Goal: Find specific page/section: Find specific page/section

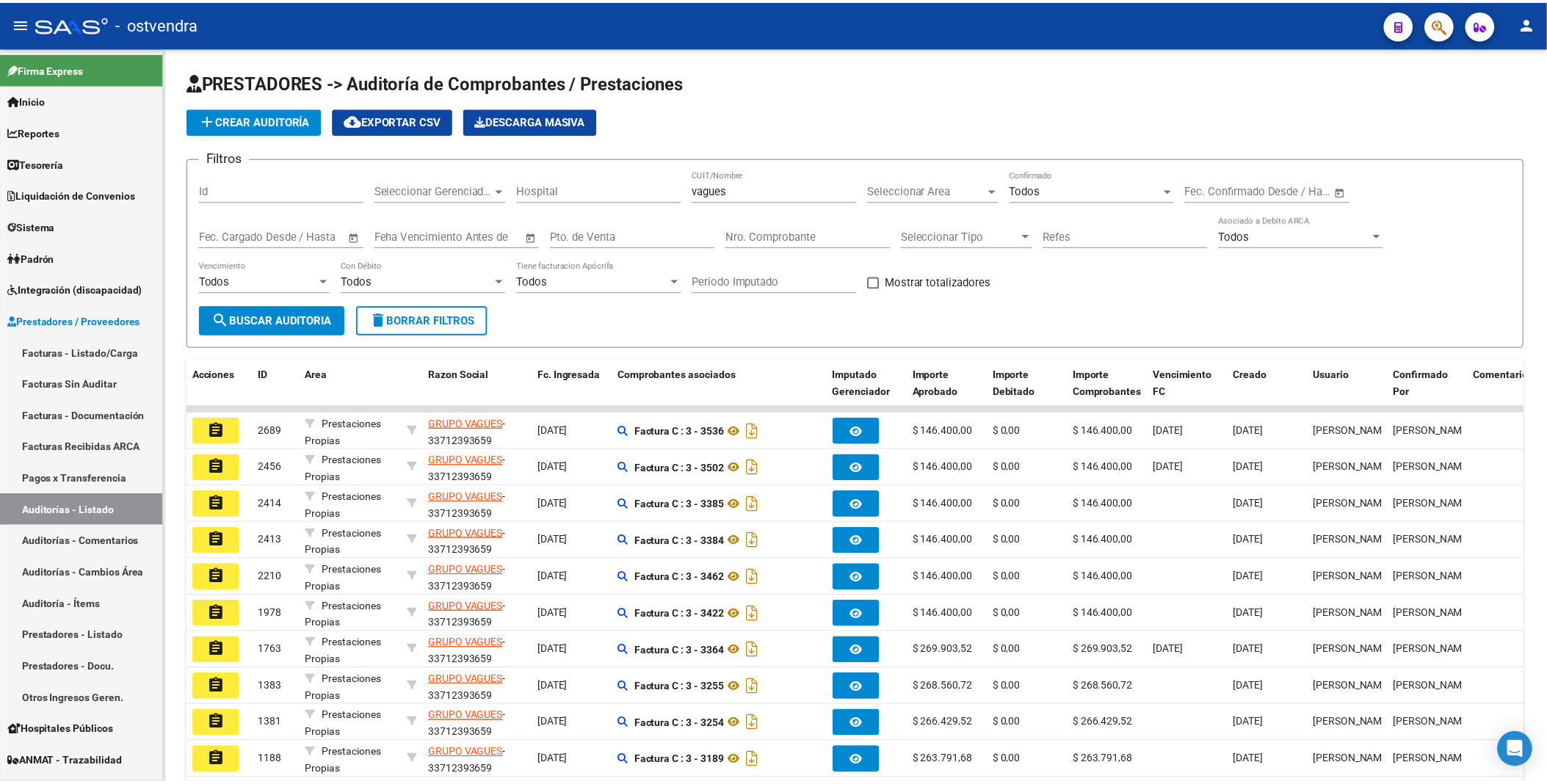
scroll to position [42, 0]
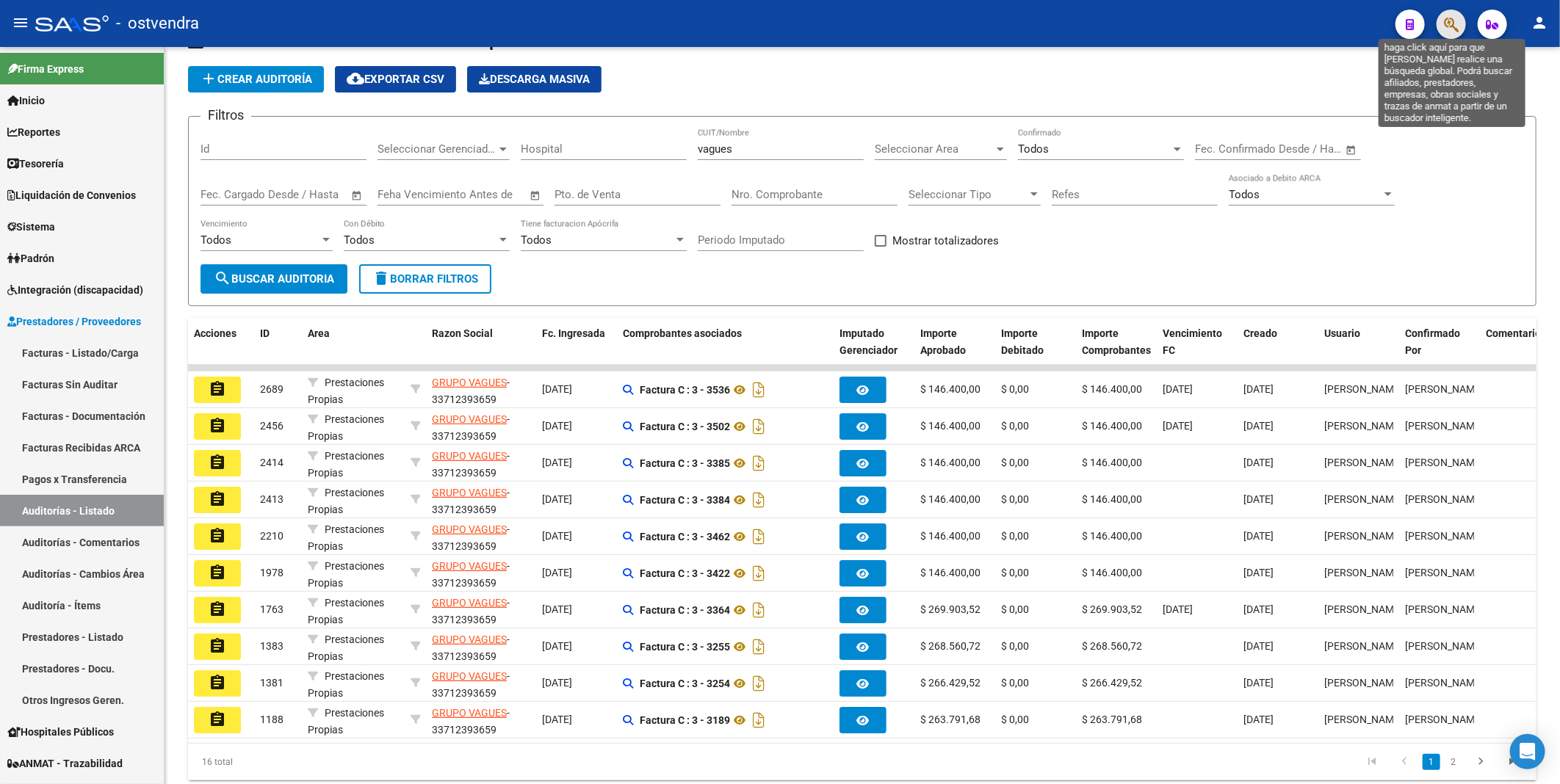
click at [1449, 23] on icon "button" at bounding box center [1451, 24] width 14 height 17
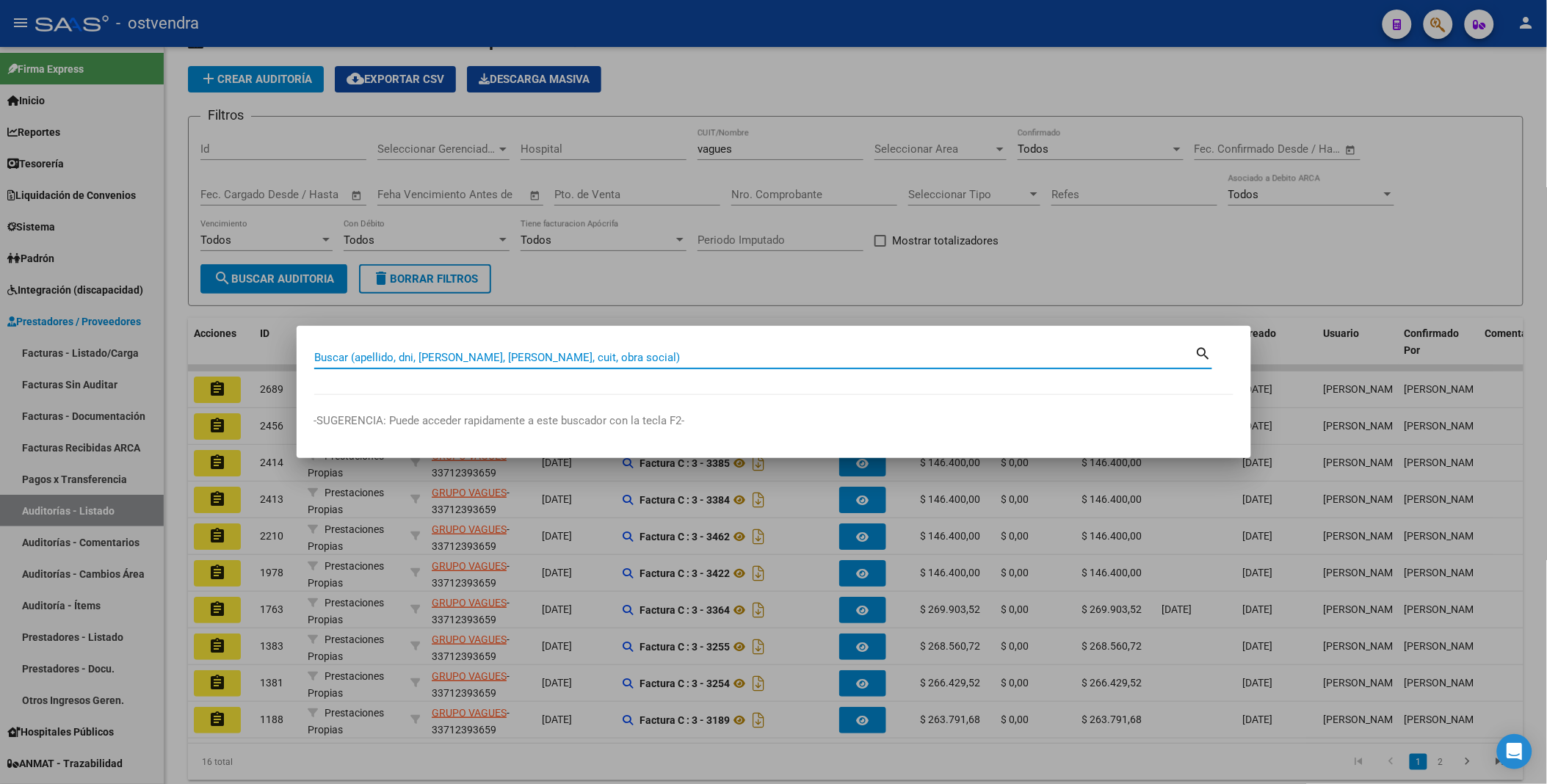
click at [790, 356] on input "Buscar (apellido, dni, [PERSON_NAME], [PERSON_NAME], cuit, obra social)" at bounding box center [755, 357] width 881 height 13
paste input "55183708"
type input "55183708"
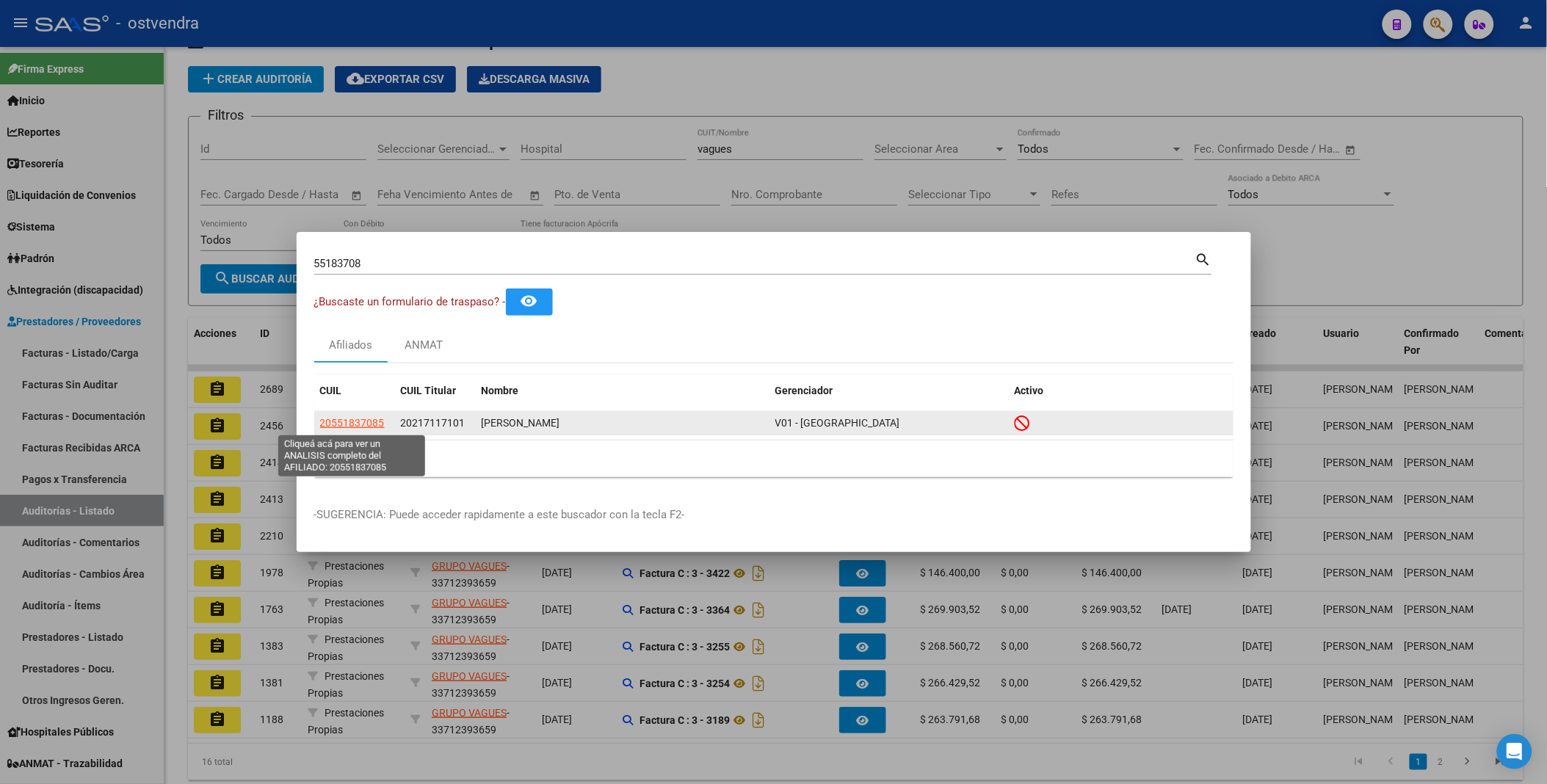
click at [356, 427] on span "20551837085" at bounding box center [352, 422] width 65 height 12
type textarea "20551837085"
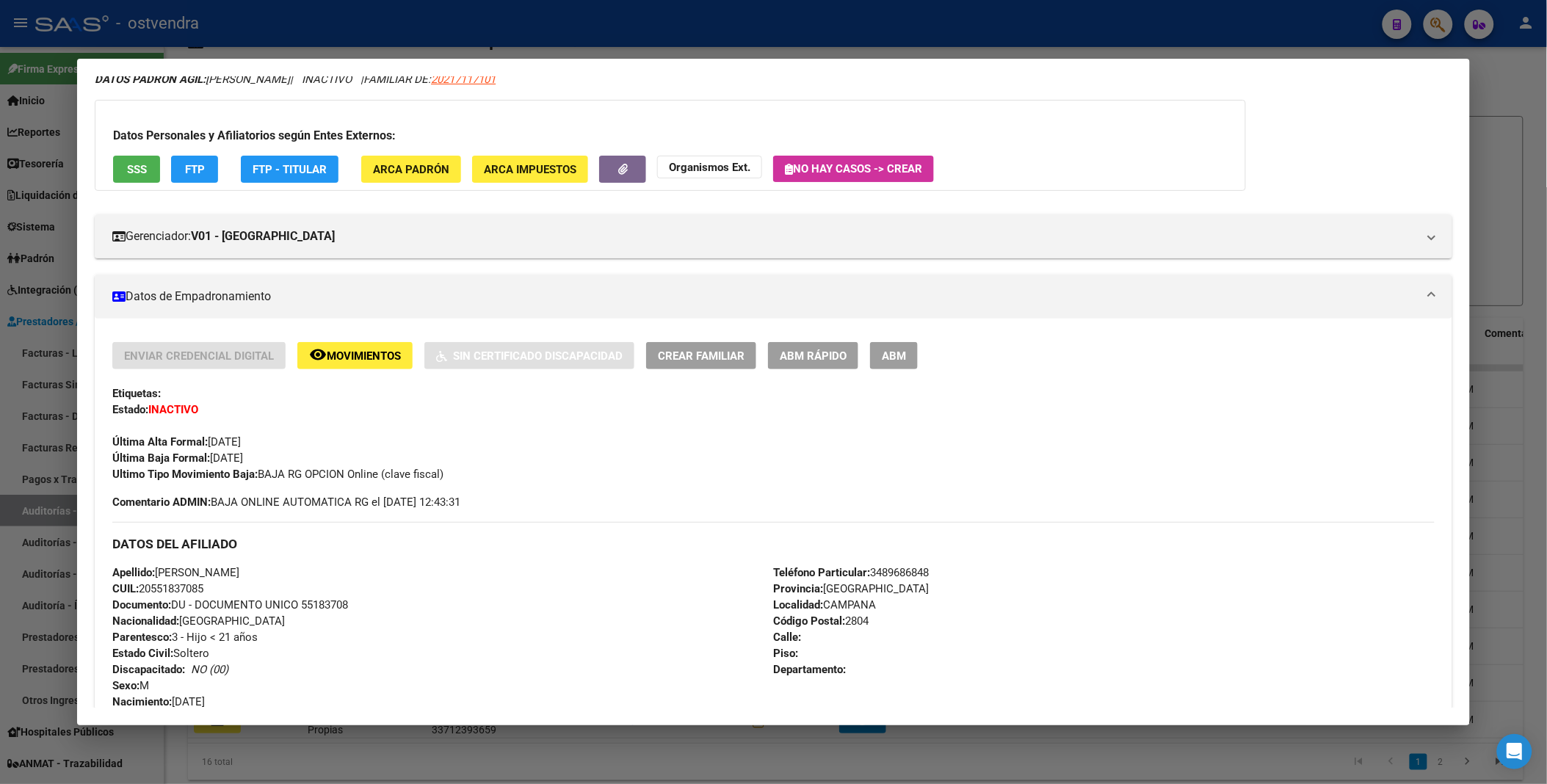
scroll to position [163, 0]
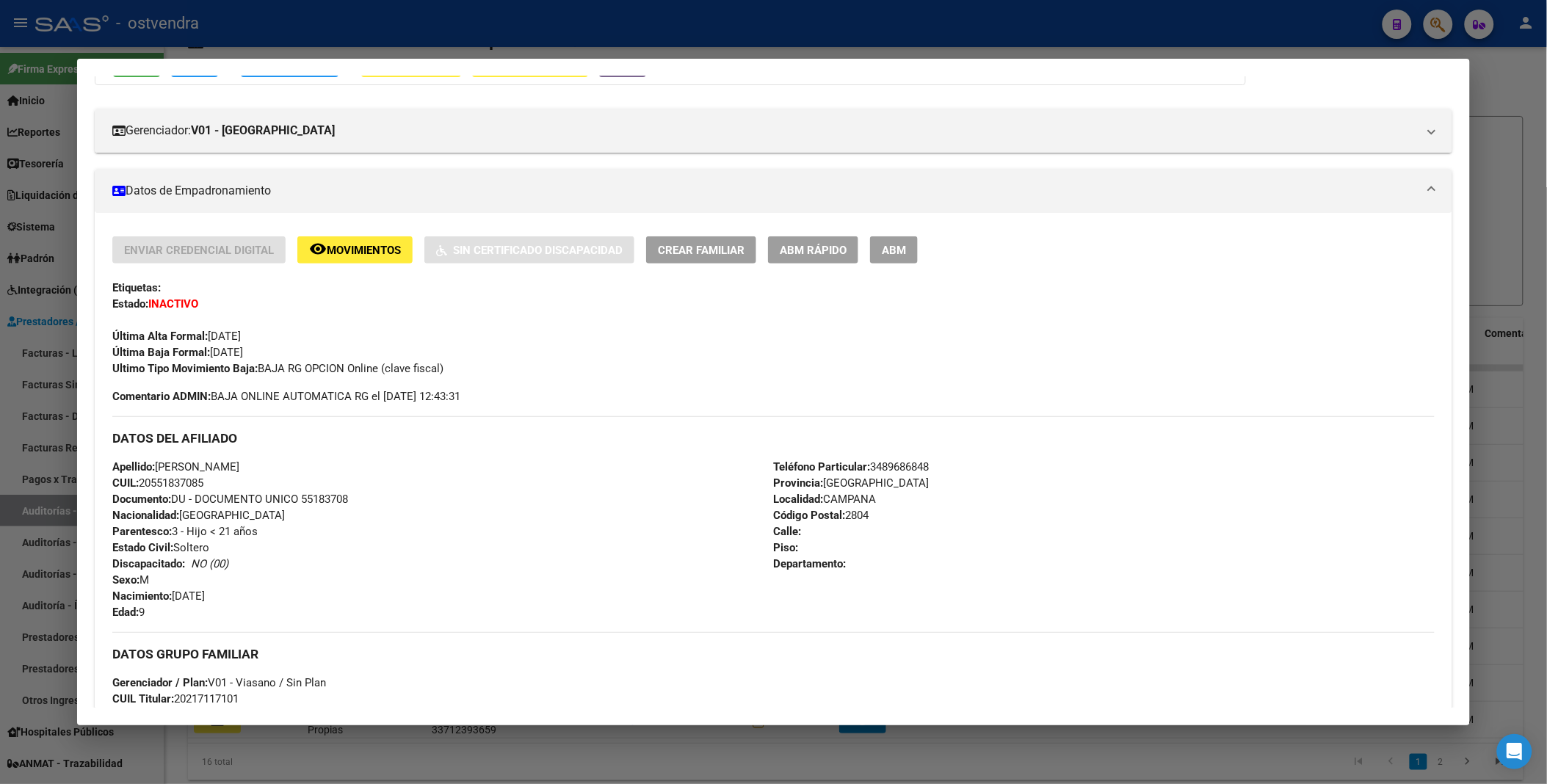
click at [1503, 89] on div at bounding box center [774, 392] width 1547 height 784
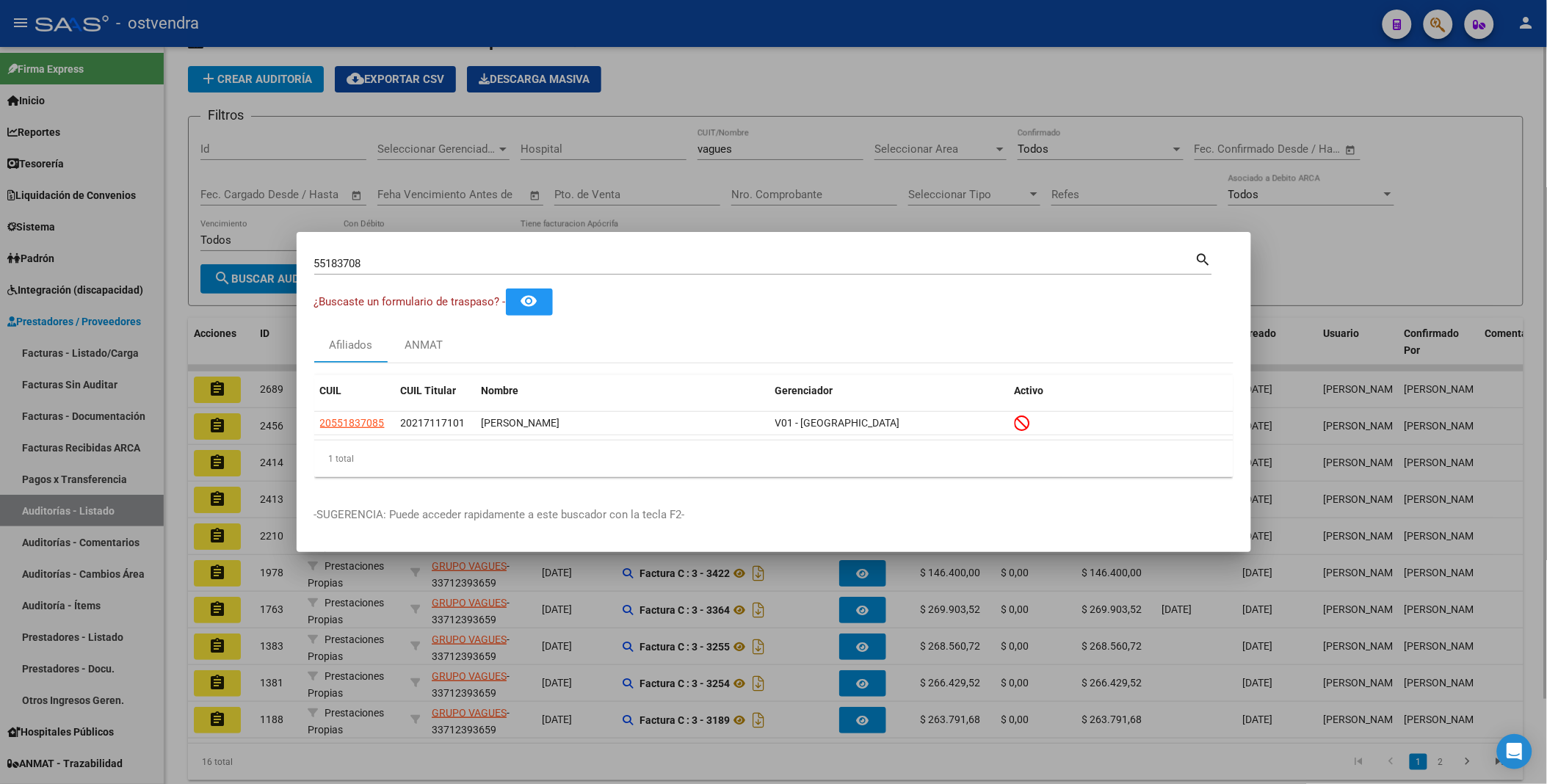
click at [1388, 74] on div at bounding box center [774, 392] width 1547 height 784
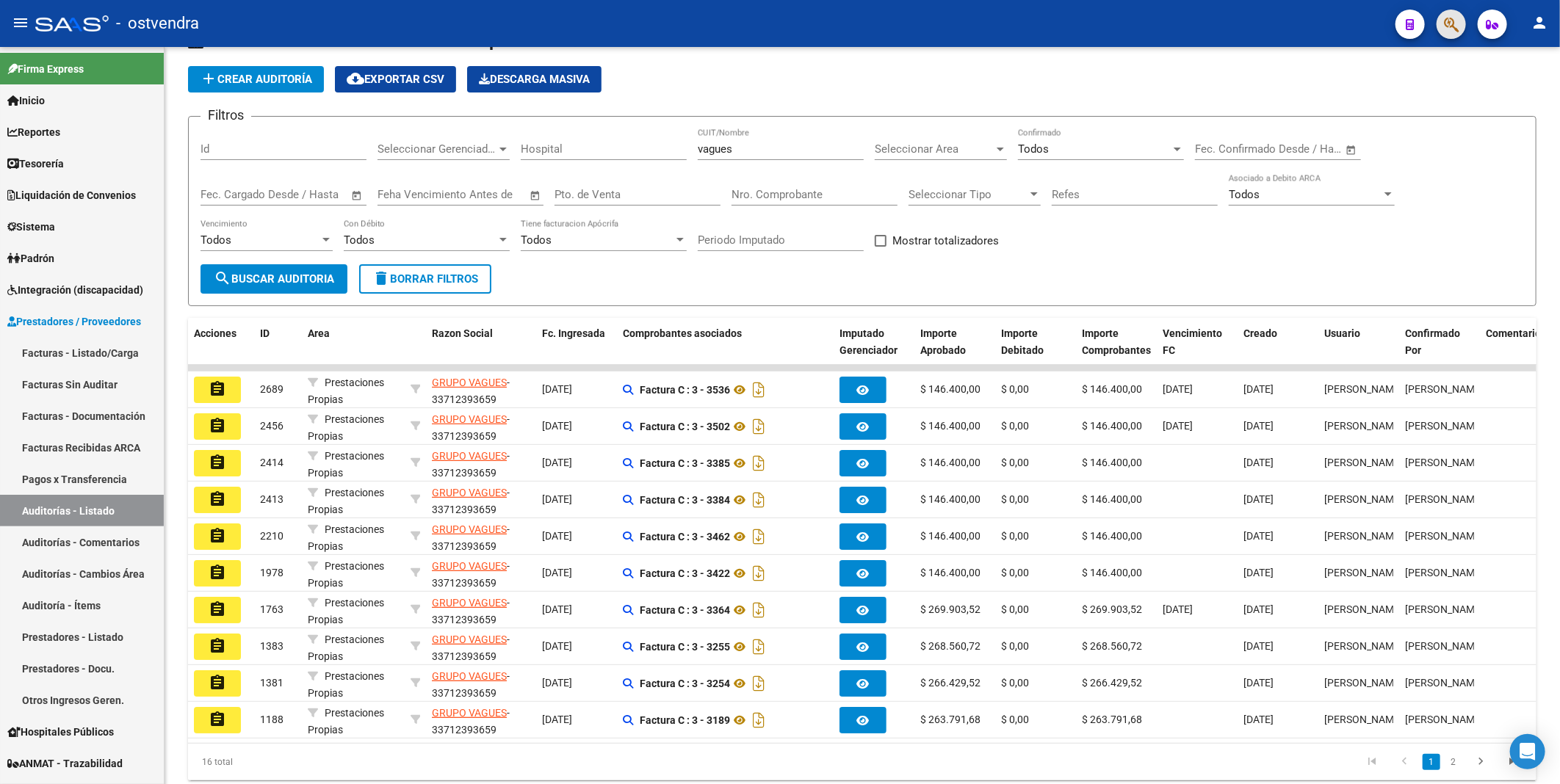
click at [1442, 22] on button "button" at bounding box center [1451, 24] width 30 height 30
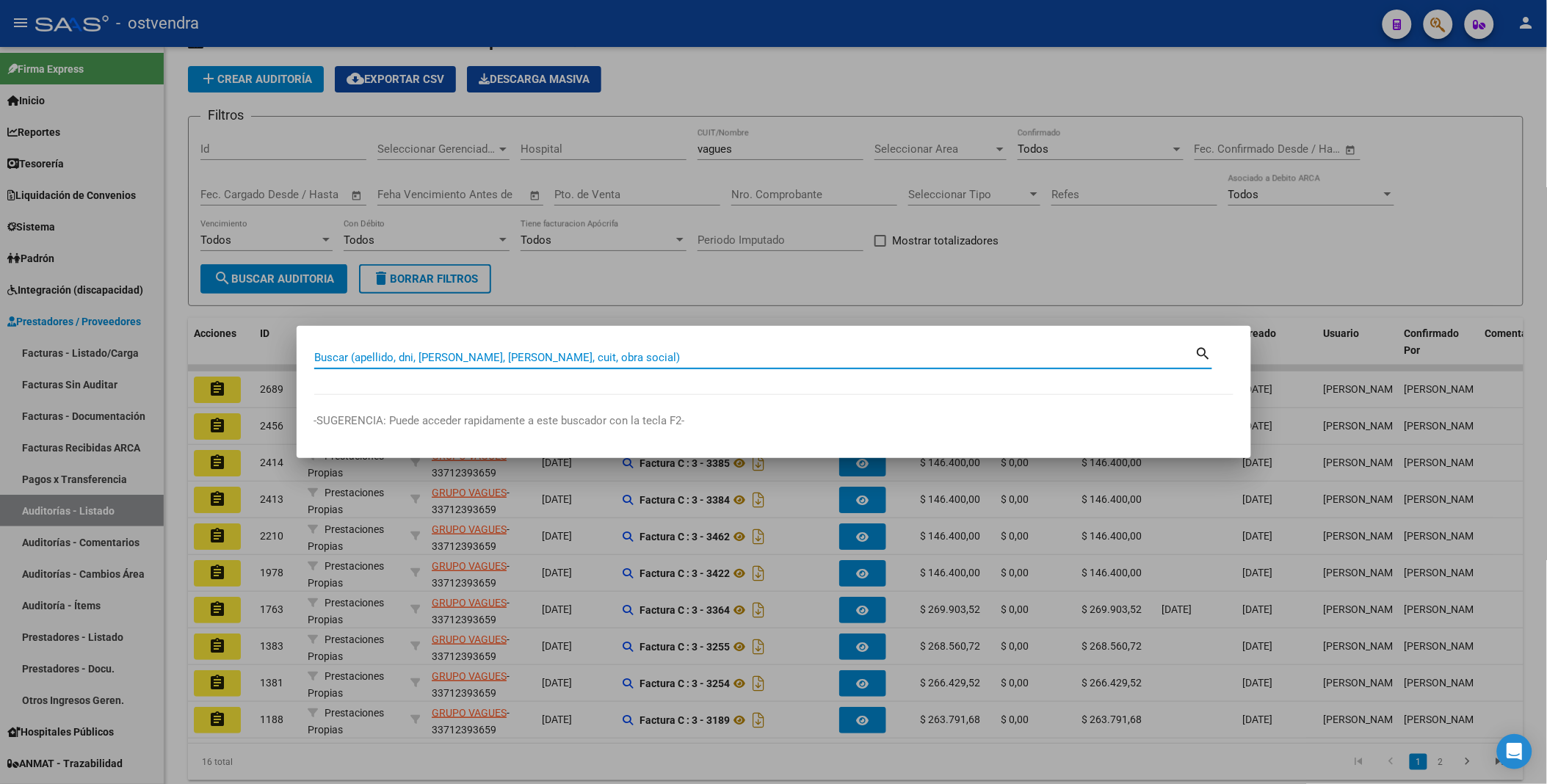
click at [709, 361] on input "Buscar (apellido, dni, [PERSON_NAME], [PERSON_NAME], cuit, obra social)" at bounding box center [755, 357] width 881 height 13
click at [611, 351] on input "Buscar (apellido, dni, [PERSON_NAME], [PERSON_NAME], cuit, obra social)" at bounding box center [755, 357] width 881 height 13
paste input "24169422"
type input "24169422"
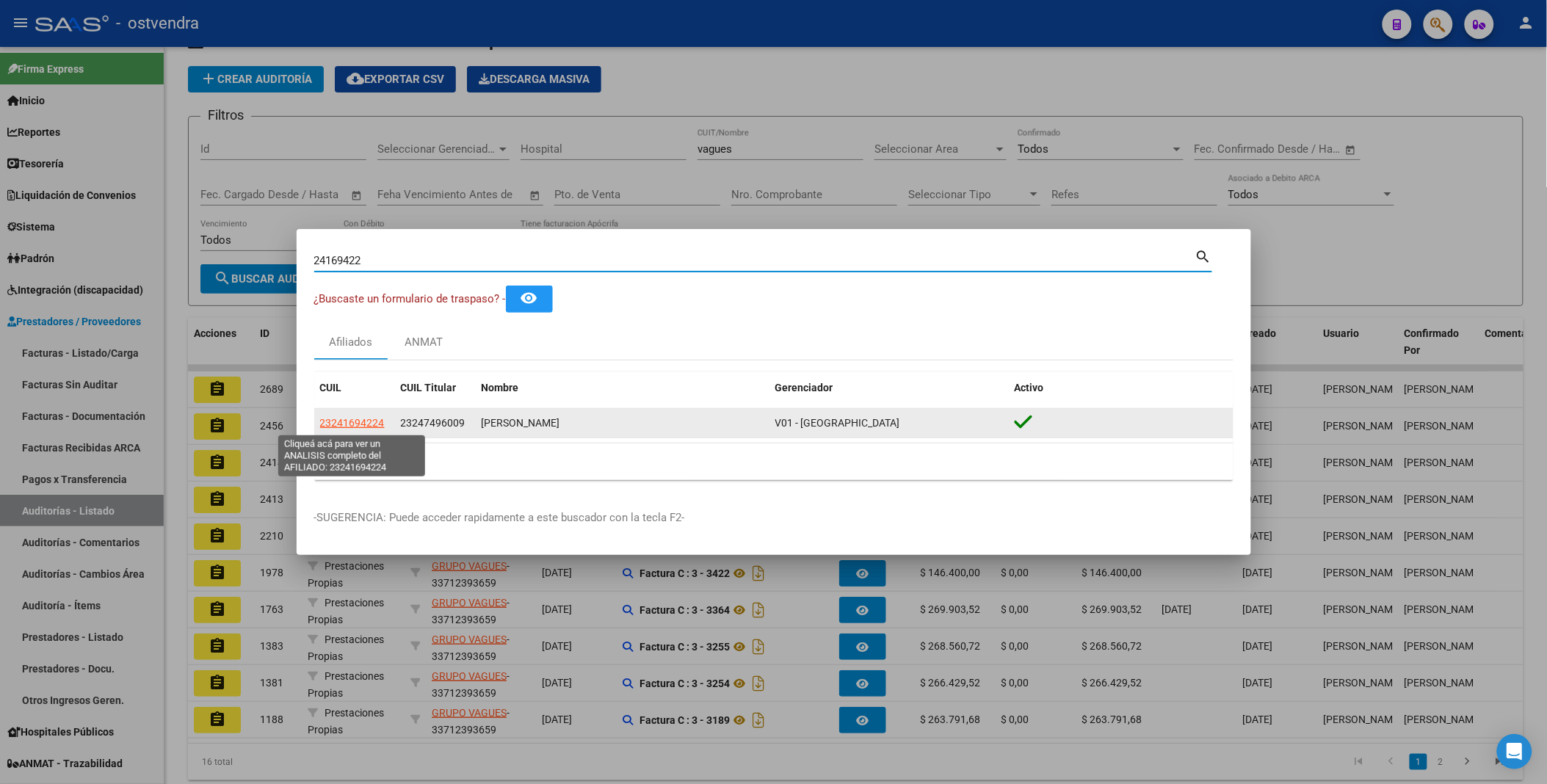
click at [366, 424] on span "23241694224" at bounding box center [352, 422] width 65 height 12
type textarea "23241694224"
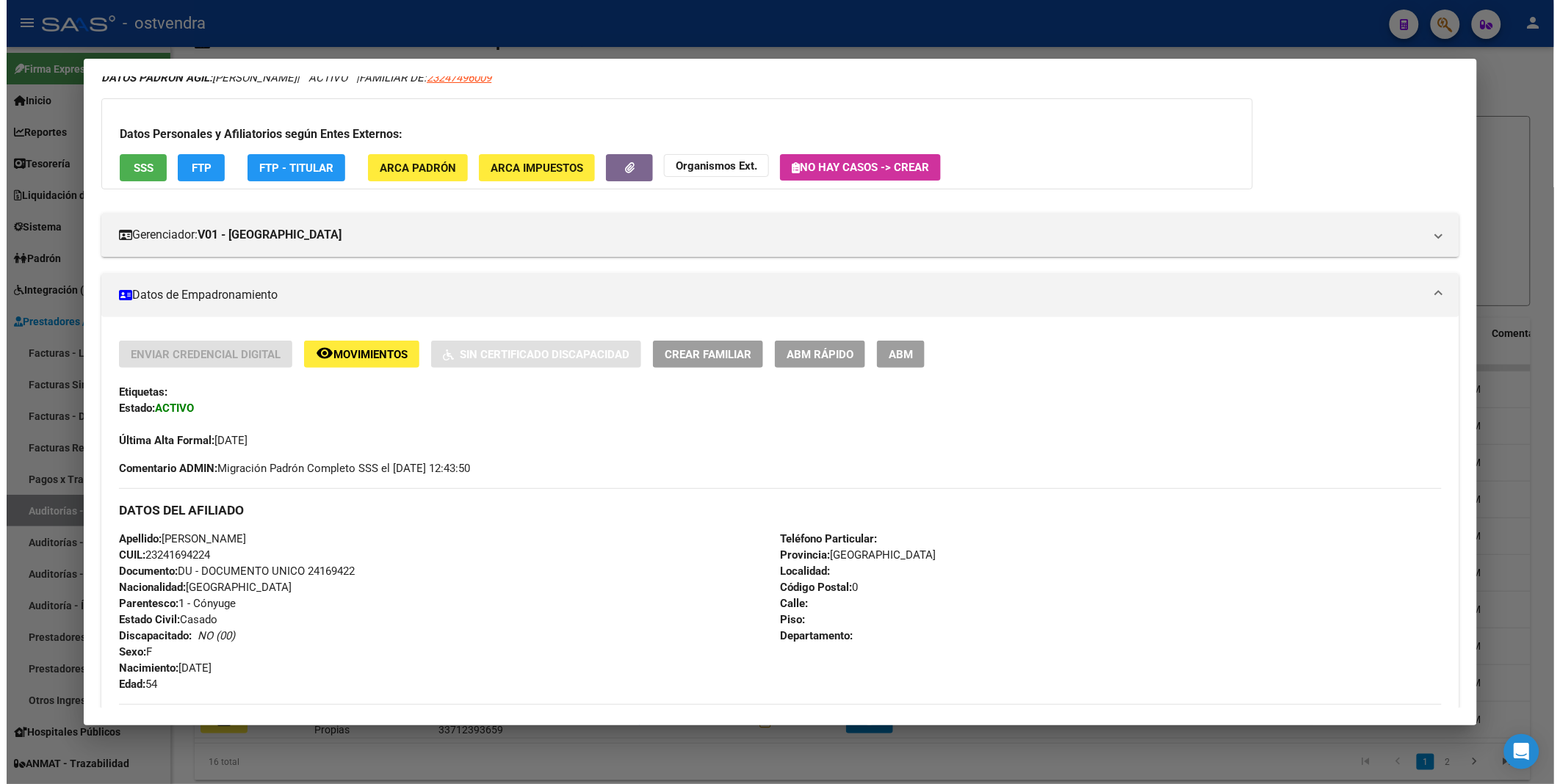
scroll to position [0, 0]
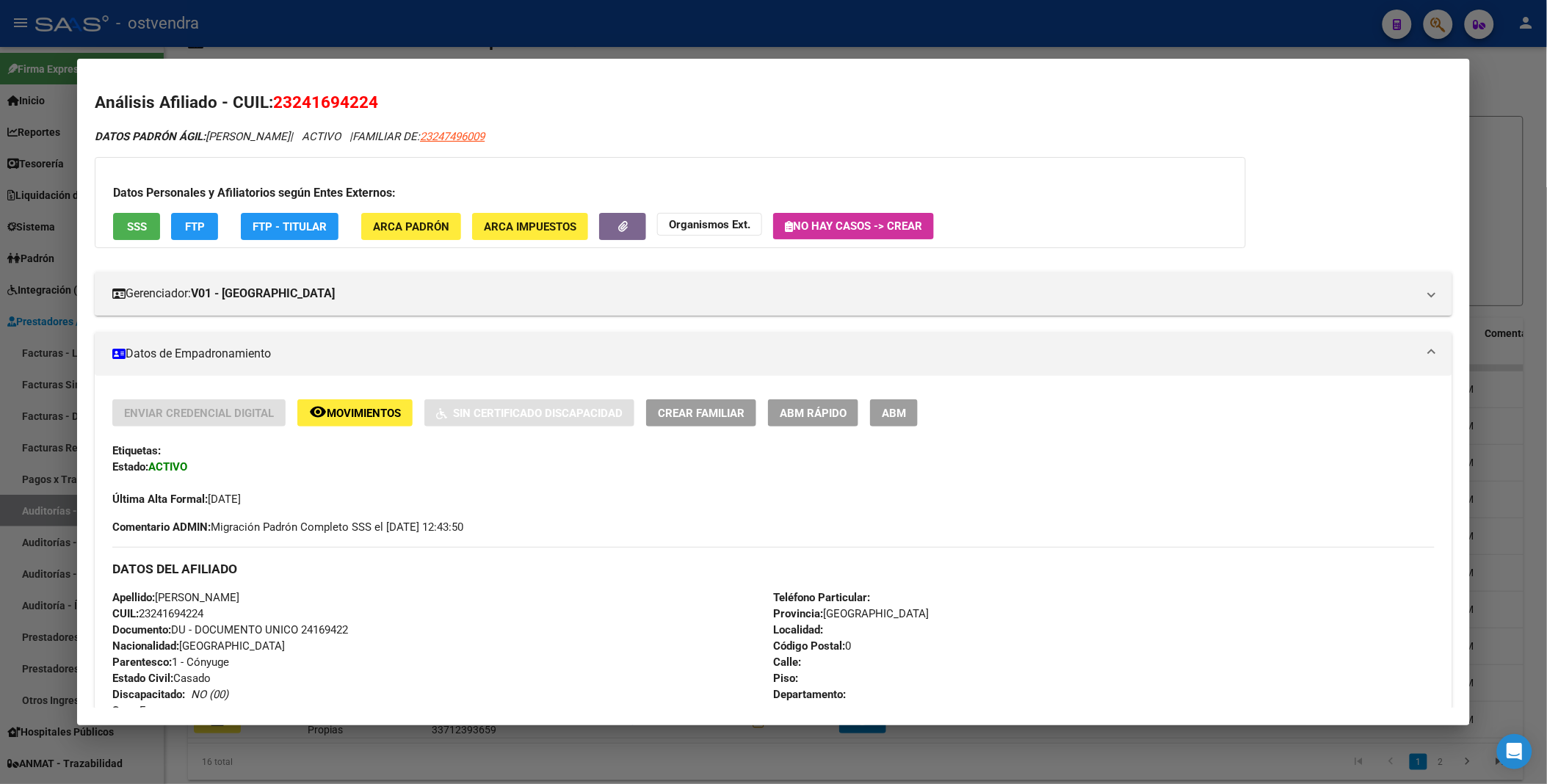
click at [1517, 75] on div at bounding box center [774, 392] width 1547 height 784
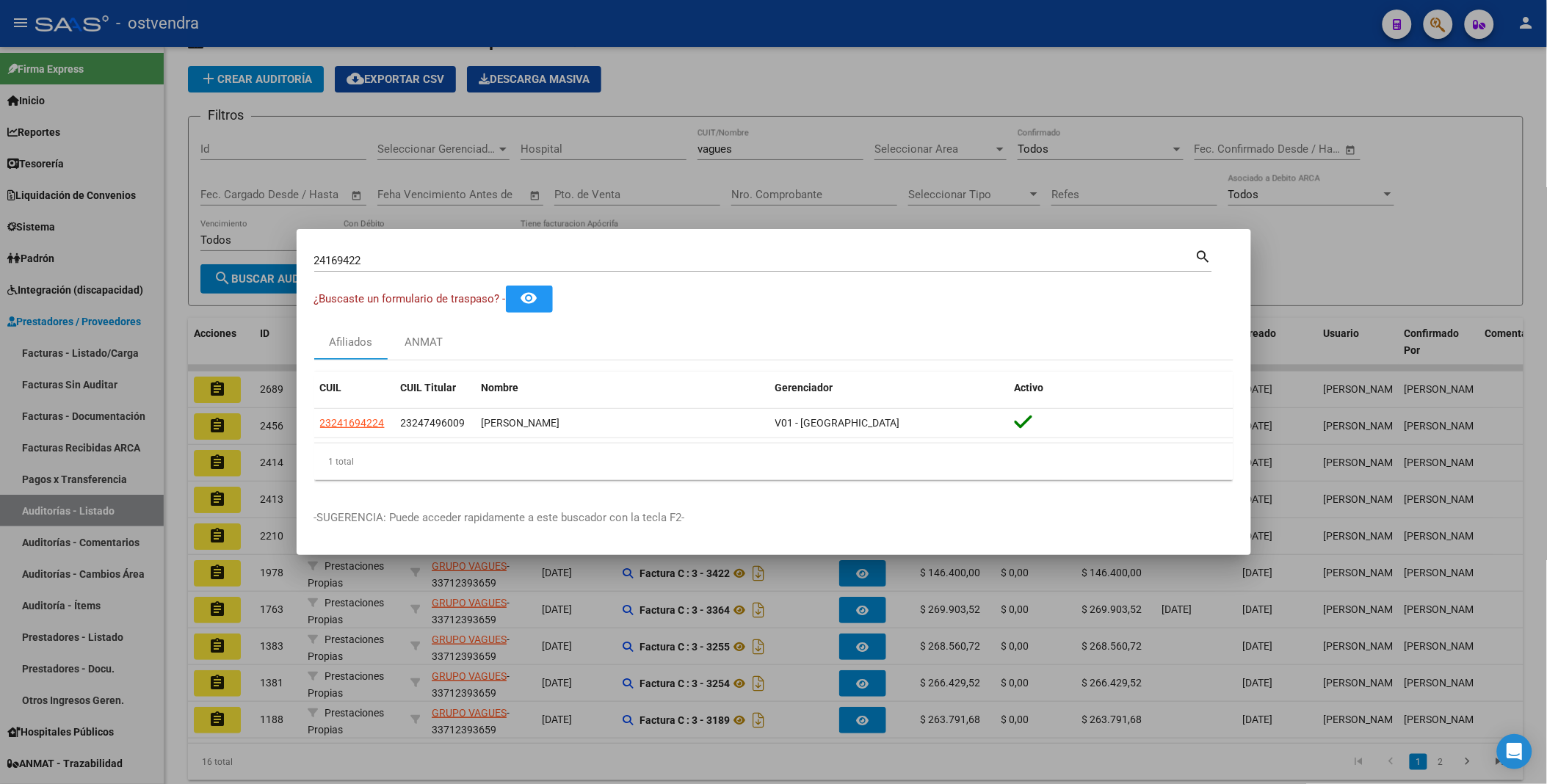
click at [1302, 101] on div at bounding box center [774, 392] width 1547 height 784
